Goal: Task Accomplishment & Management: Use online tool/utility

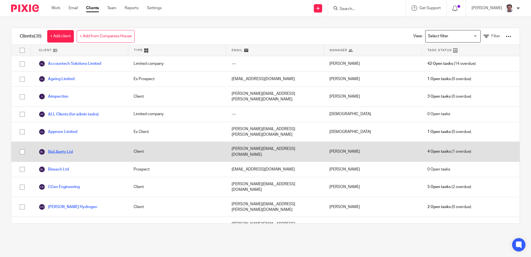
click at [64, 148] on link "BioLiberty Ltd" at bounding box center [56, 151] width 34 height 7
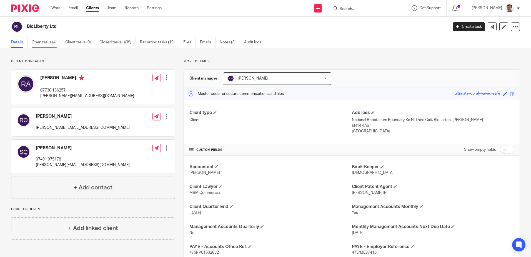
click at [33, 41] on link "Open tasks (4)" at bounding box center [46, 42] width 29 height 11
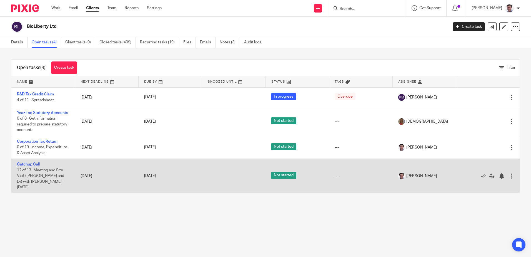
click at [34, 165] on link "Catchup Call" at bounding box center [28, 164] width 23 height 4
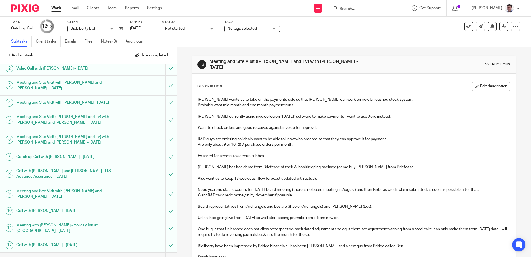
scroll to position [44, 0]
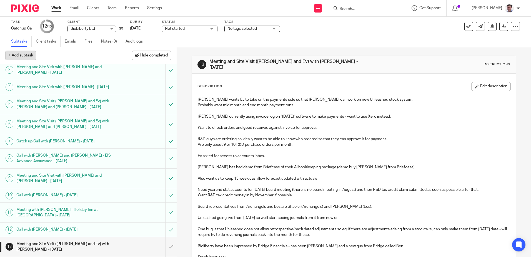
click at [24, 56] on button "+ Add subtask" at bounding box center [21, 55] width 31 height 9
type input "Call with Barry on yearend accounts - 21 August 2025"
click at [165, 54] on p "+ Add" at bounding box center [163, 55] width 16 height 9
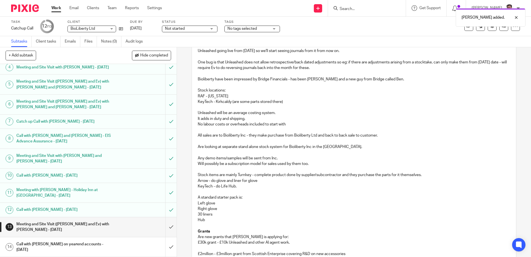
scroll to position [64, 0]
click at [78, 244] on h1 "Call with [PERSON_NAME] on yearend accounts - [DATE]" at bounding box center [64, 247] width 96 height 14
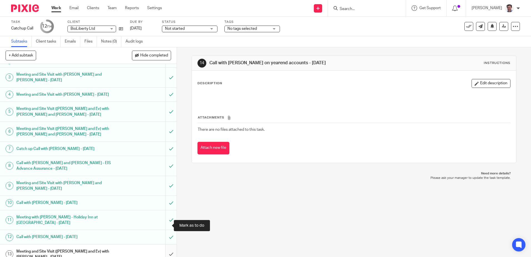
scroll to position [64, 0]
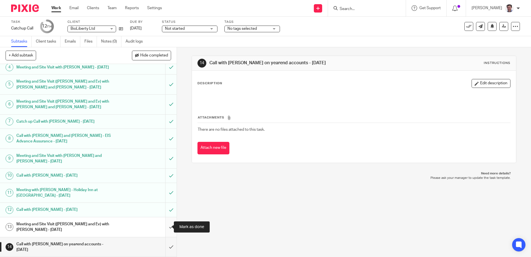
click at [162, 227] on input "submit" at bounding box center [88, 227] width 177 height 20
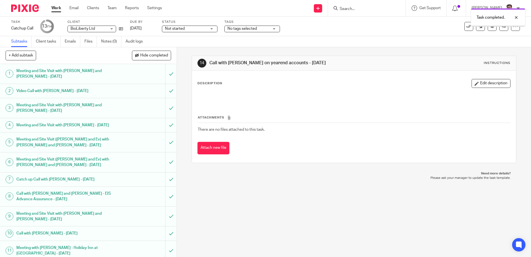
click at [472, 82] on button "Edit description" at bounding box center [491, 83] width 39 height 9
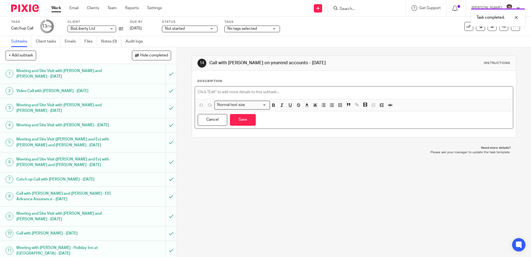
click at [207, 89] on div at bounding box center [354, 92] width 318 height 12
paste div
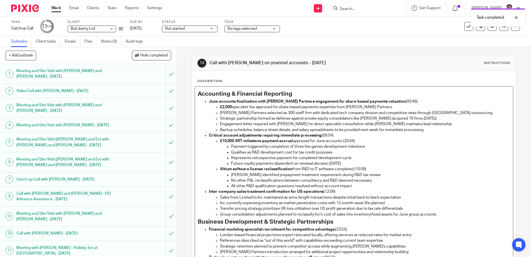
scroll to position [336, 0]
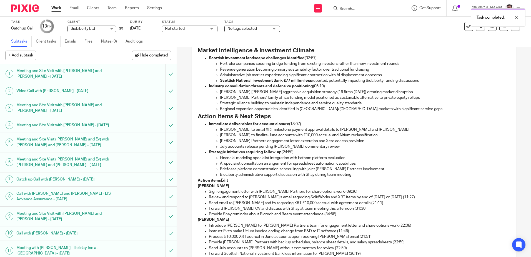
click at [323, 57] on p "Scottish investment landscape challenges identified (33:57)" at bounding box center [359, 58] width 301 height 6
click at [327, 84] on p "Industry consolidation threats and defensive positioning (06:19)" at bounding box center [359, 86] width 301 height 6
click at [304, 125] on p "Immediate deliverables for account closure (18:07)" at bounding box center [359, 124] width 301 height 6
click at [292, 152] on p "Strategic initiatives requiring follow-up (24:59)" at bounding box center [359, 152] width 301 height 6
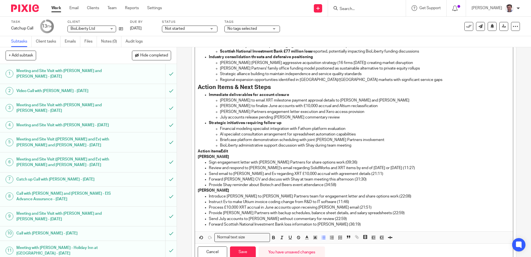
scroll to position [396, 0]
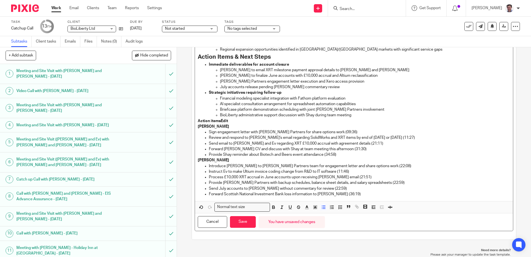
click at [342, 132] on p "Sign engagement letter with [PERSON_NAME] Partners for share options work (09:3…" at bounding box center [359, 132] width 301 height 6
click at [402, 137] on p "Review and respond to [PERSON_NAME]'s email regarding SolidWorks and XRT items …" at bounding box center [359, 138] width 301 height 6
click at [368, 144] on p "Send email to [PERSON_NAME] and Ev regarding XRT £10,000 accrual with agreement…" at bounding box center [359, 144] width 301 height 6
click at [364, 147] on p "Forward [PERSON_NAME] CV and discuss with Shay at team meeting this afternoon (…" at bounding box center [359, 149] width 301 height 6
click at [334, 155] on p "Provide Shay reminder about Biotech and Beers event attendance (34:58)" at bounding box center [359, 155] width 301 height 6
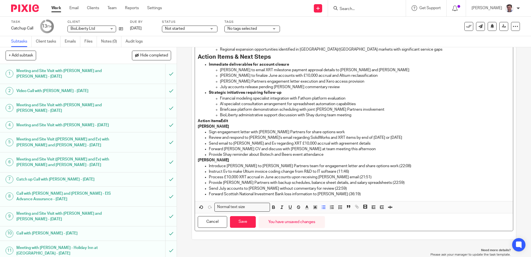
click at [372, 167] on p "Introduce [PERSON_NAME] to [PERSON_NAME] Partners team for engagement letter an…" at bounding box center [359, 166] width 301 height 6
click at [352, 172] on p "Instruct Ev to make Ultium invoice coding change from R&D to IT software (11:46)" at bounding box center [359, 172] width 301 height 6
drag, startPoint x: 352, startPoint y: 177, endPoint x: 357, endPoint y: 176, distance: 5.7
click at [352, 176] on p "Process £10,000 XRT accrual in June accounts upon receiving [PERSON_NAME] email…" at bounding box center [359, 177] width 301 height 6
click at [389, 180] on p "Provide [PERSON_NAME] Partners with backup schedules, balance sheet details, an…" at bounding box center [359, 183] width 301 height 6
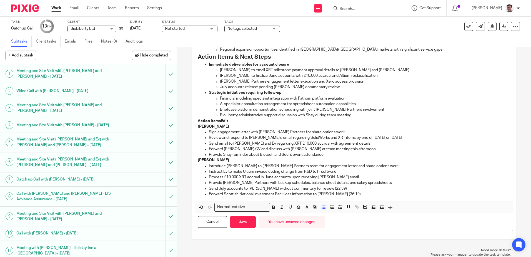
click at [328, 187] on p "Send July accounts to [PERSON_NAME] without commentary for review (22:59)" at bounding box center [359, 188] width 301 height 6
click at [342, 192] on p "Forward Scottish National Investment Bank loss information to [PERSON_NAME] (36…" at bounding box center [359, 194] width 301 height 6
click at [245, 218] on button "Save" at bounding box center [243, 222] width 26 height 12
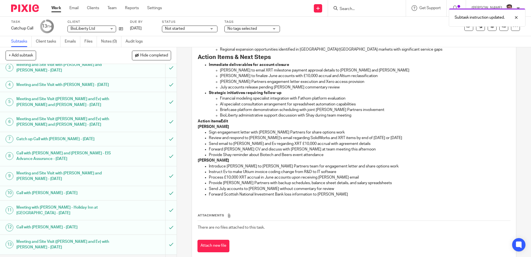
scroll to position [64, 0]
